Goal: Find specific page/section

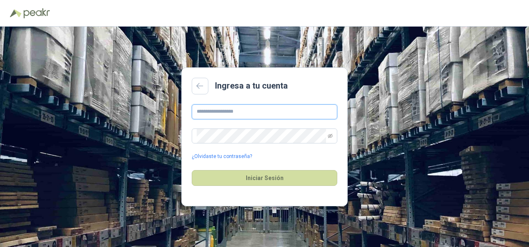
click at [219, 110] on input "text" at bounding box center [265, 111] width 146 height 15
type input "**********"
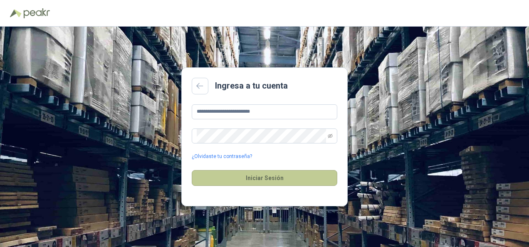
click at [272, 180] on button "Iniciar Sesión" at bounding box center [265, 178] width 146 height 16
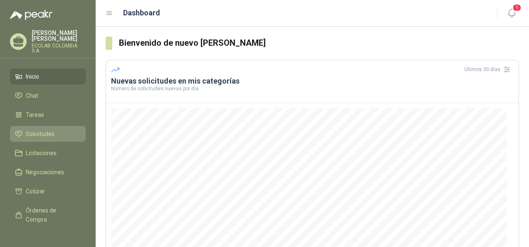
click at [42, 133] on span "Solicitudes" at bounding box center [40, 133] width 29 height 9
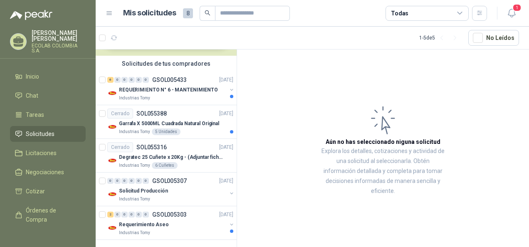
scroll to position [55, 0]
click at [149, 229] on div "Industrias Tomy" at bounding box center [173, 232] width 108 height 7
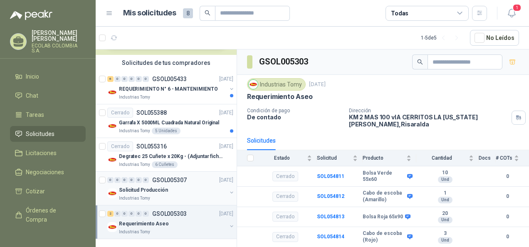
click at [169, 195] on div "Industrias Tomy" at bounding box center [173, 198] width 108 height 7
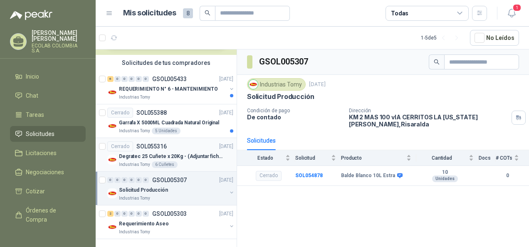
click at [131, 154] on p "Degratec 25 Cuñete x 20Kg - (Adjuntar ficha técnica)" at bounding box center [171, 157] width 104 height 8
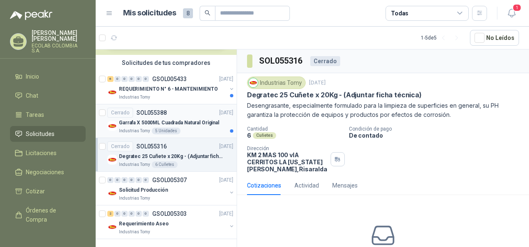
click at [147, 122] on p "Garrafa X 5000ML Cuadrada Natural Original" at bounding box center [169, 123] width 100 height 8
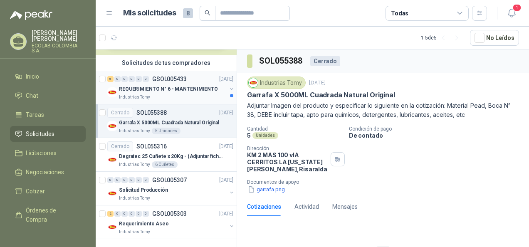
click at [146, 85] on p "REQUERIMIENTO N° 6 - MANTENIMIENTO" at bounding box center [168, 89] width 99 height 8
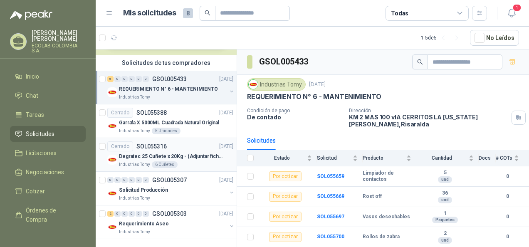
click at [149, 151] on div "Degratec 25 Cuñete x 20Kg - (Adjuntar ficha técnica)" at bounding box center [176, 156] width 114 height 10
